Goal: Register for event/course

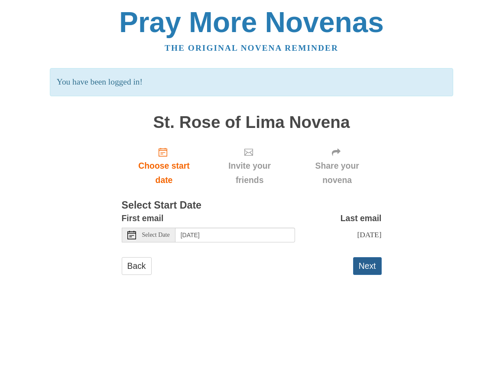
click at [373, 262] on button "Next" at bounding box center [367, 266] width 29 height 18
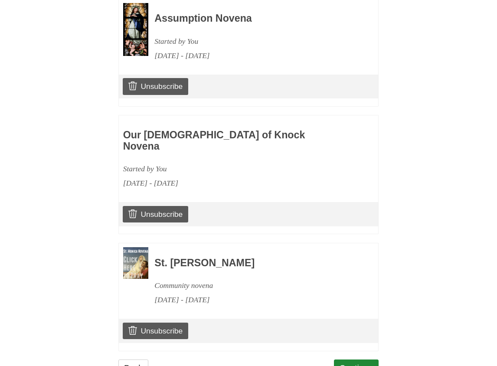
scroll to position [432, 0]
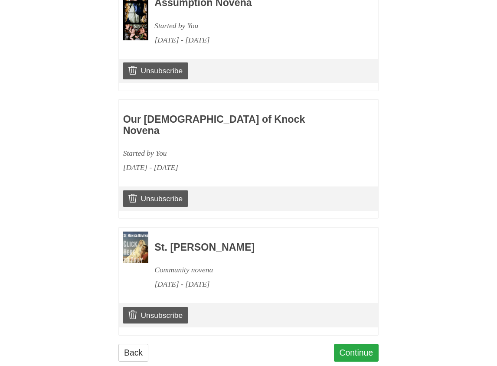
click at [356, 344] on link "Continue" at bounding box center [356, 353] width 45 height 18
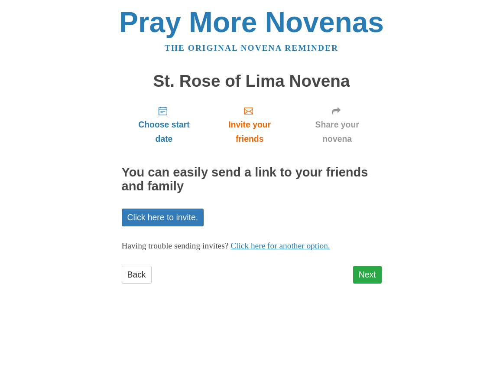
click at [368, 273] on link "Next" at bounding box center [367, 275] width 29 height 18
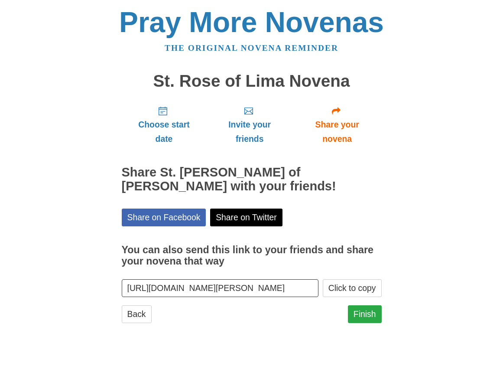
click at [366, 308] on link "Finish" at bounding box center [365, 314] width 34 height 18
